Goal: Information Seeking & Learning: Find specific page/section

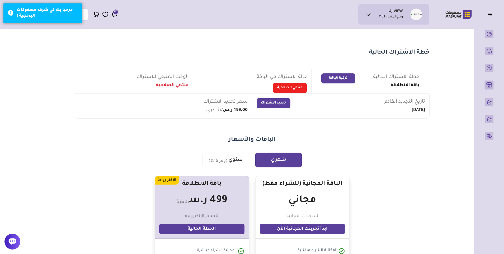
click at [115, 13] on span "272" at bounding box center [116, 12] width 4 height 5
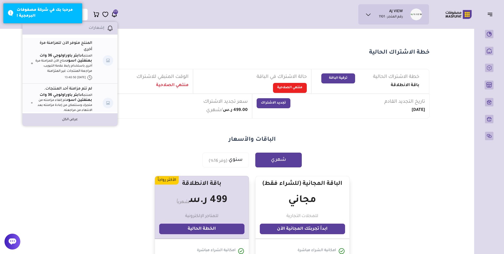
click at [413, 145] on div "الباقات والأسعار شهري سنوي (وفر 16%)" at bounding box center [252, 152] width 380 height 32
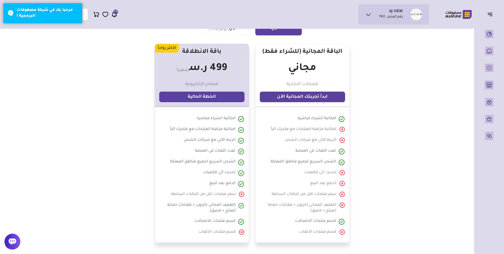
scroll to position [26, 0]
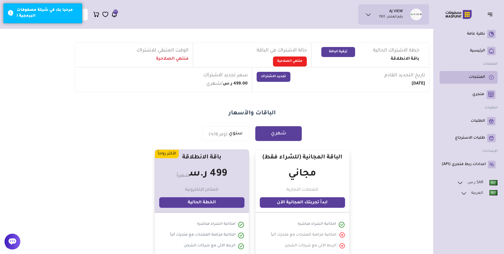
click at [482, 77] on p "المنتجات" at bounding box center [477, 77] width 16 height 5
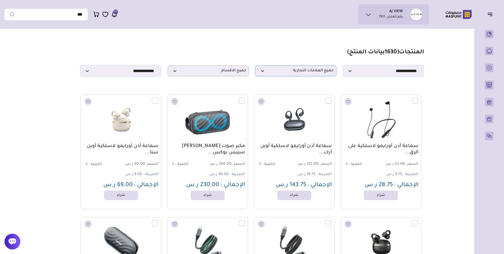
click at [307, 73] on span "جميع العلامات التجارية" at bounding box center [296, 70] width 76 height 5
type input "*"
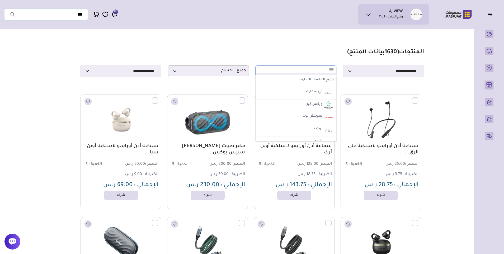
type input "*"
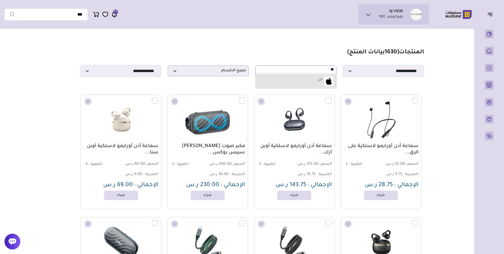
type input "**"
click at [306, 80] on li "ابل" at bounding box center [296, 81] width 81 height 13
select select "*"
